Goal: Task Accomplishment & Management: Use online tool/utility

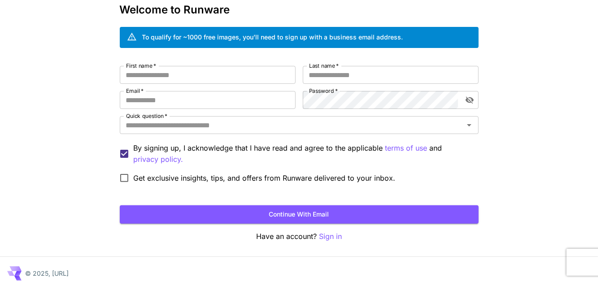
scroll to position [54, 0]
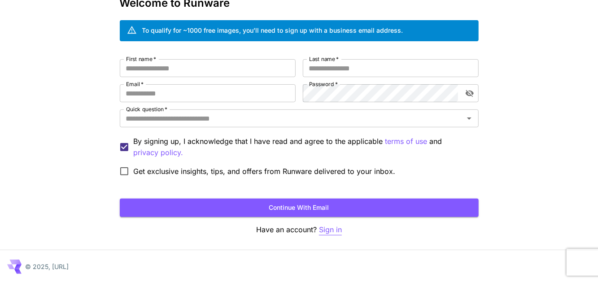
click at [329, 232] on p "Sign in" at bounding box center [330, 229] width 23 height 11
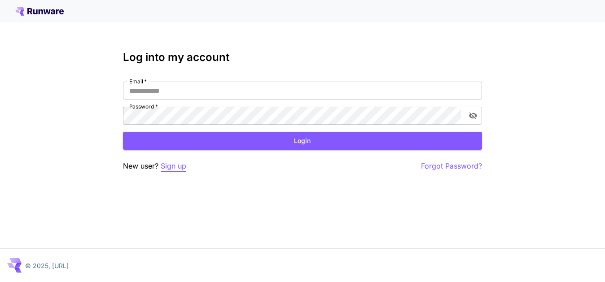
click at [177, 167] on p "Sign up" at bounding box center [174, 166] width 26 height 11
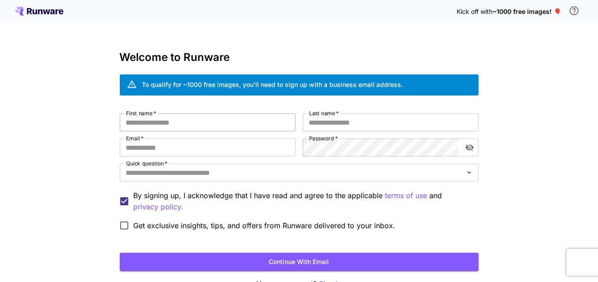
click at [174, 126] on input "First name   *" at bounding box center [208, 122] width 176 height 18
type input "****"
click at [320, 123] on input "Last name   *" at bounding box center [391, 122] width 176 height 18
type input "****"
click at [203, 153] on input "Email   *" at bounding box center [208, 148] width 176 height 18
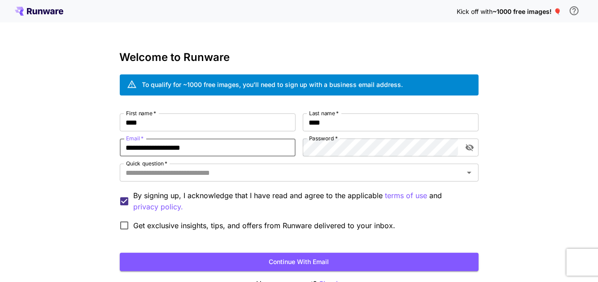
type input "**********"
click at [532, 113] on div "**********" at bounding box center [299, 169] width 598 height 338
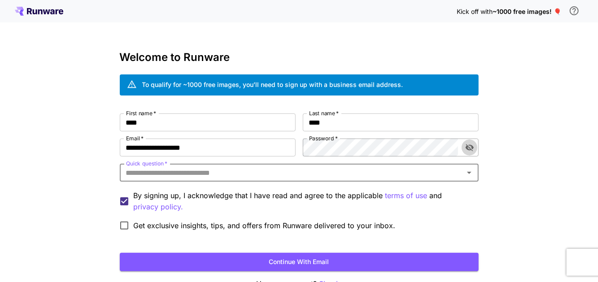
click at [469, 144] on icon "toggle password visibility" at bounding box center [469, 147] width 8 height 7
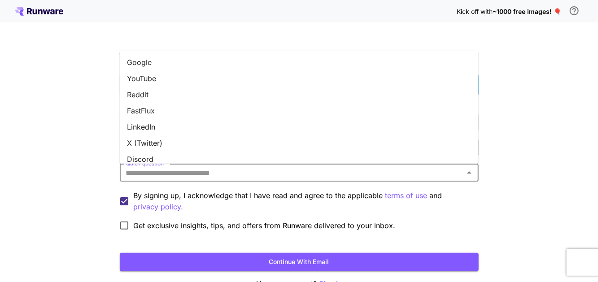
click at [214, 177] on input "Quick question   *" at bounding box center [291, 172] width 339 height 13
click at [150, 58] on li "Google" at bounding box center [299, 63] width 359 height 16
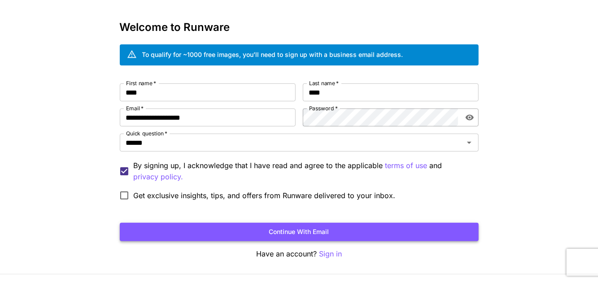
scroll to position [45, 0]
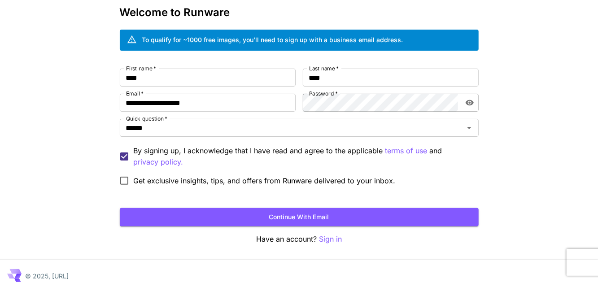
click at [174, 183] on span "Get exclusive insights, tips, and offers from Runware delivered to your inbox." at bounding box center [265, 180] width 262 height 11
click at [262, 213] on button "Continue with email" at bounding box center [299, 217] width 359 height 18
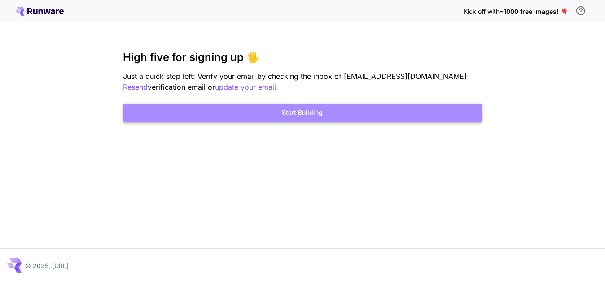
click at [329, 115] on button "Start Building" at bounding box center [302, 113] width 359 height 18
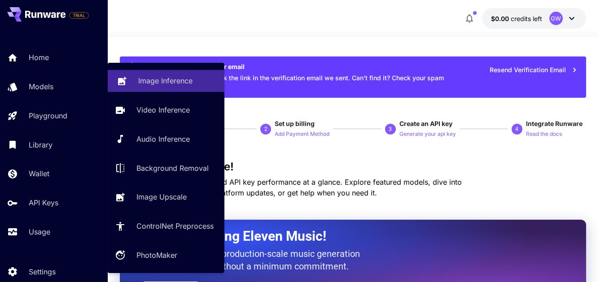
click at [161, 70] on link "Image Inference" at bounding box center [166, 81] width 117 height 22
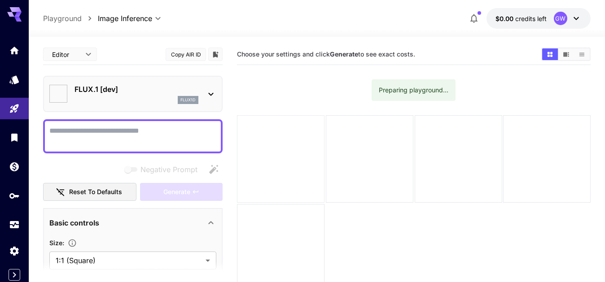
type input "**********"
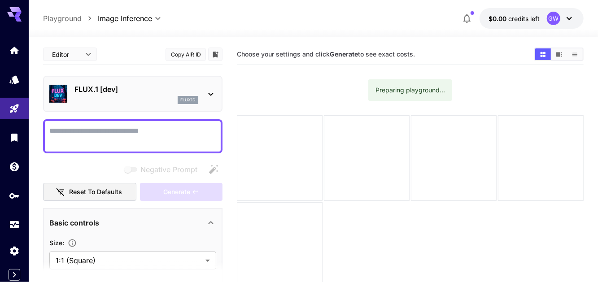
click at [103, 134] on textarea "Negative Prompt" at bounding box center [132, 137] width 167 height 22
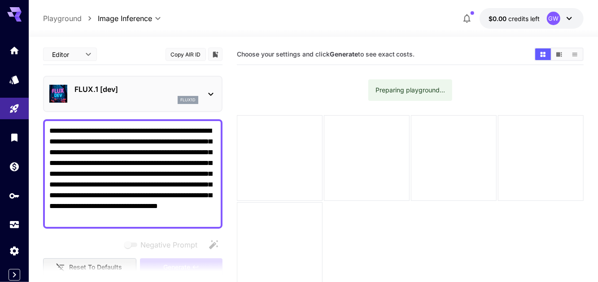
type textarea "**********"
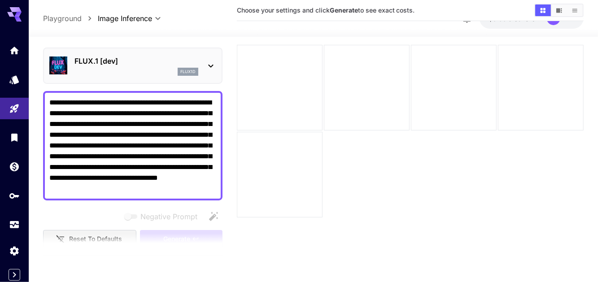
click at [208, 67] on icon at bounding box center [210, 66] width 11 height 11
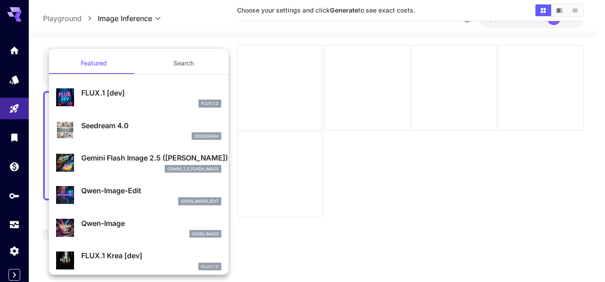
click at [253, 159] on div at bounding box center [302, 141] width 605 height 282
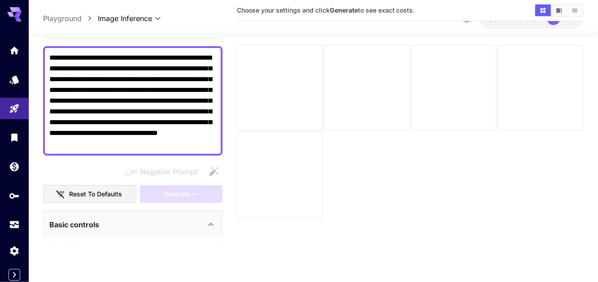
scroll to position [90, 0]
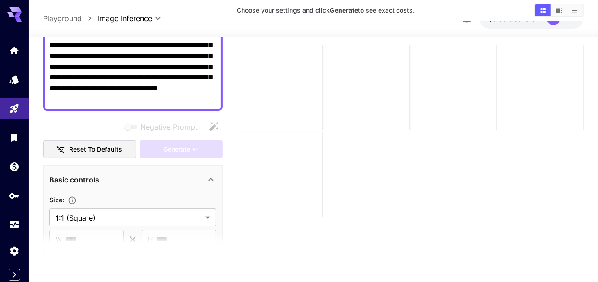
click at [174, 152] on div "Generate" at bounding box center [181, 149] width 83 height 18
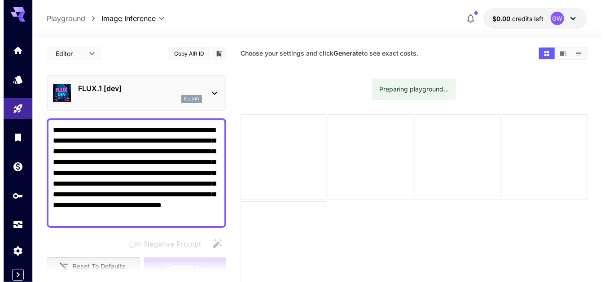
scroll to position [0, 0]
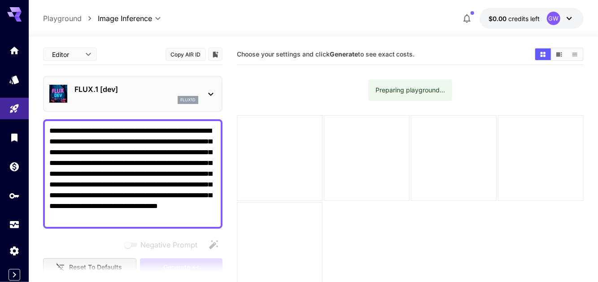
click at [212, 85] on div "FLUX.1 [dev] flux1d" at bounding box center [132, 93] width 167 height 27
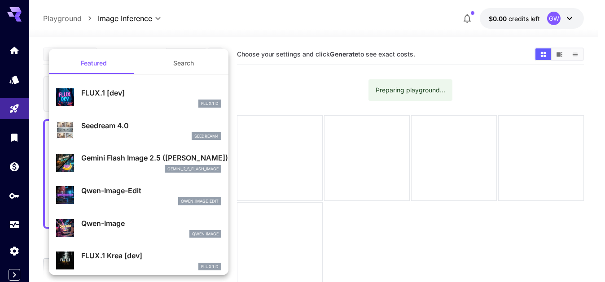
click at [183, 64] on button "Search" at bounding box center [184, 63] width 90 height 22
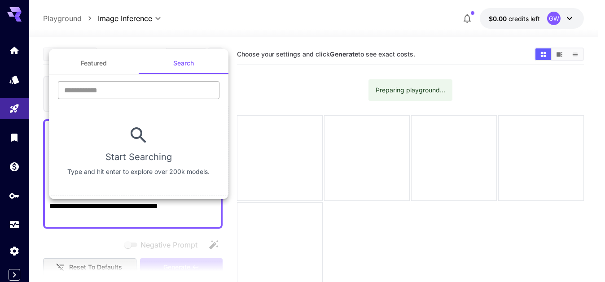
click at [133, 84] on input "text" at bounding box center [138, 90] width 161 height 18
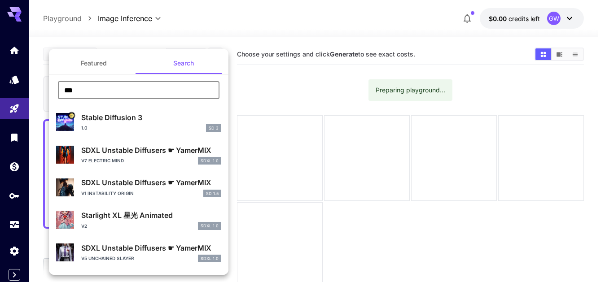
type input "***"
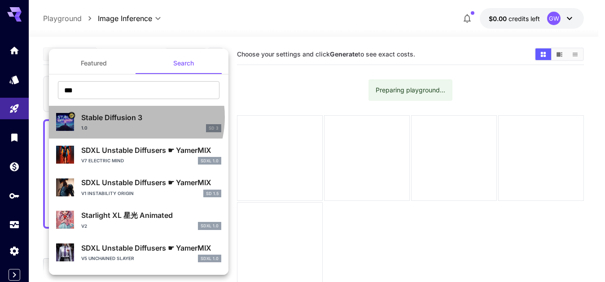
click at [127, 117] on p "Stable Diffusion 3" at bounding box center [151, 117] width 140 height 11
type input "*"
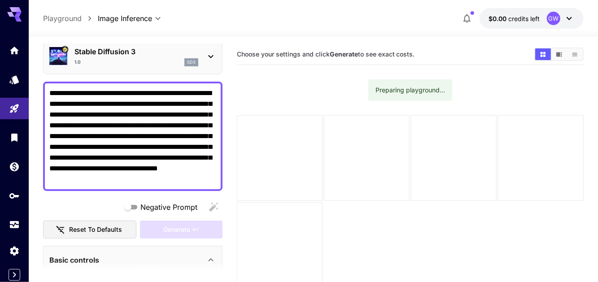
scroll to position [90, 0]
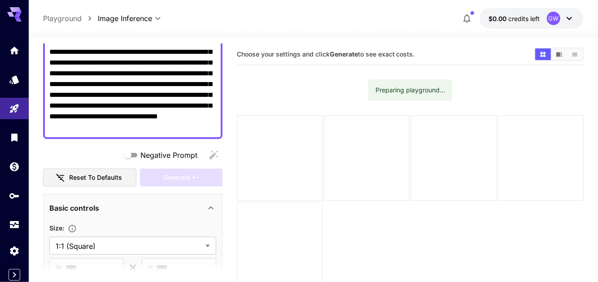
click at [180, 178] on div "Generate" at bounding box center [181, 178] width 83 height 18
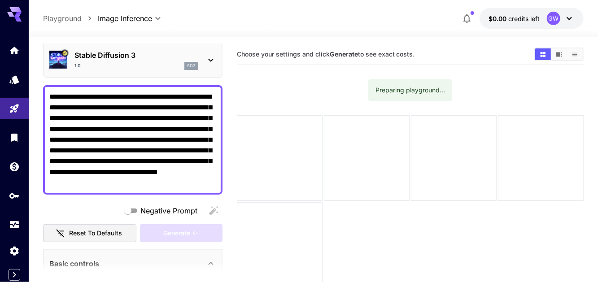
scroll to position [0, 0]
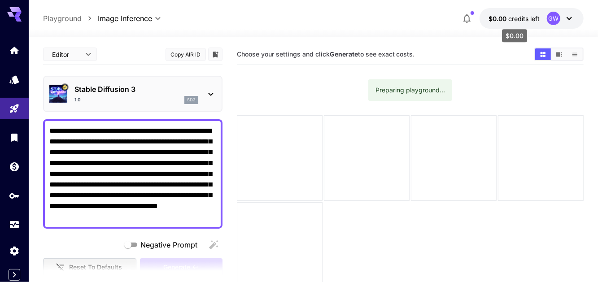
click at [506, 18] on span "$0.00" at bounding box center [499, 19] width 20 height 8
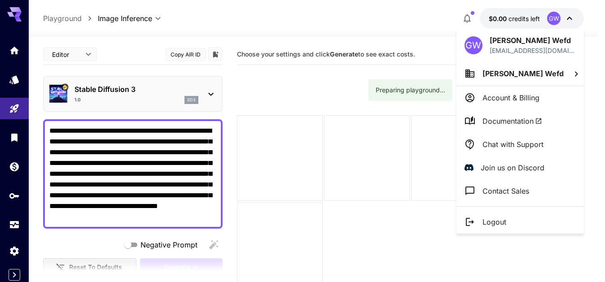
click at [6, 13] on div at bounding box center [302, 141] width 605 height 282
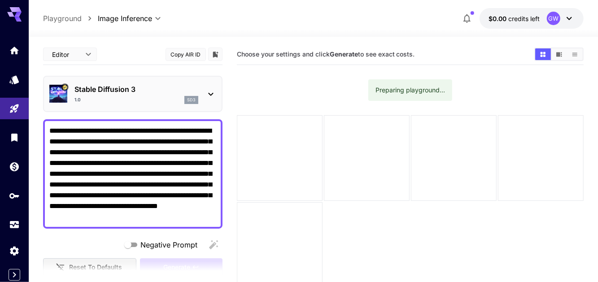
click at [17, 10] on icon at bounding box center [14, 11] width 14 height 9
click at [467, 12] on button "button" at bounding box center [467, 18] width 18 height 18
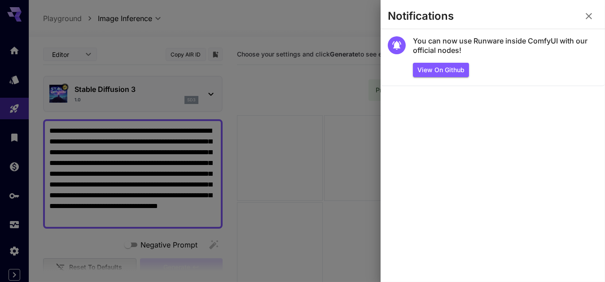
click at [591, 13] on icon "button" at bounding box center [588, 16] width 11 height 11
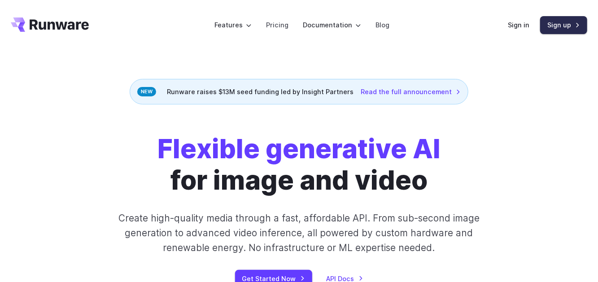
click at [560, 24] on link "Sign up" at bounding box center [563, 24] width 47 height 17
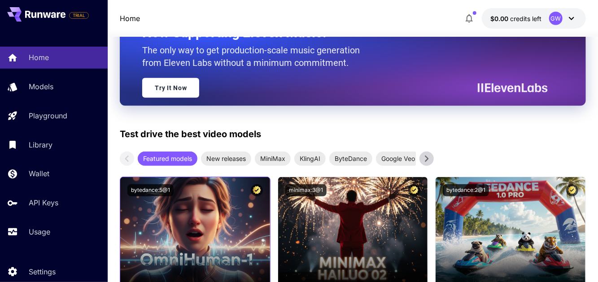
scroll to position [224, 0]
